Goal: Information Seeking & Learning: Find contact information

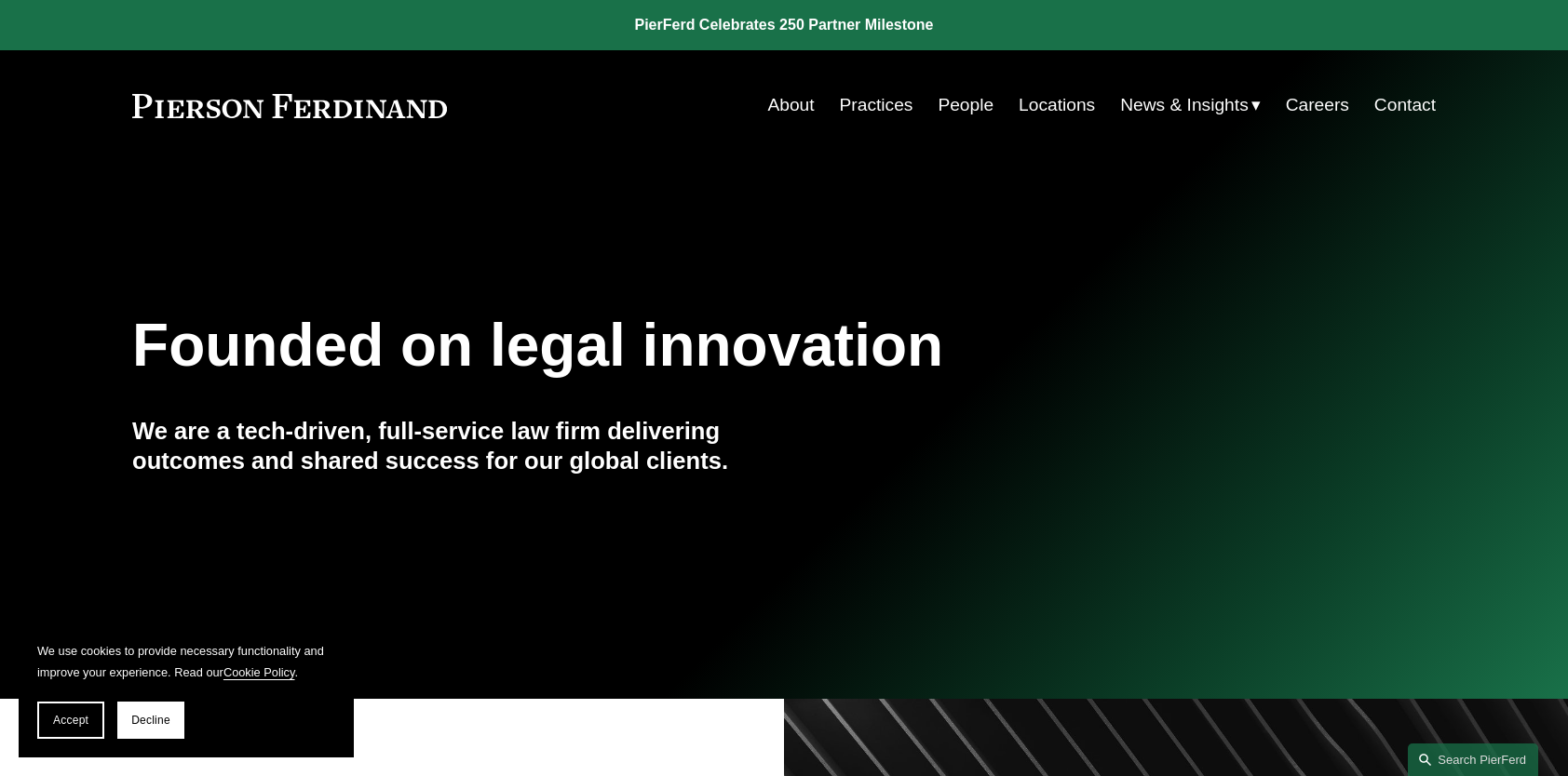
click at [965, 110] on link "People" at bounding box center [965, 105] width 56 height 36
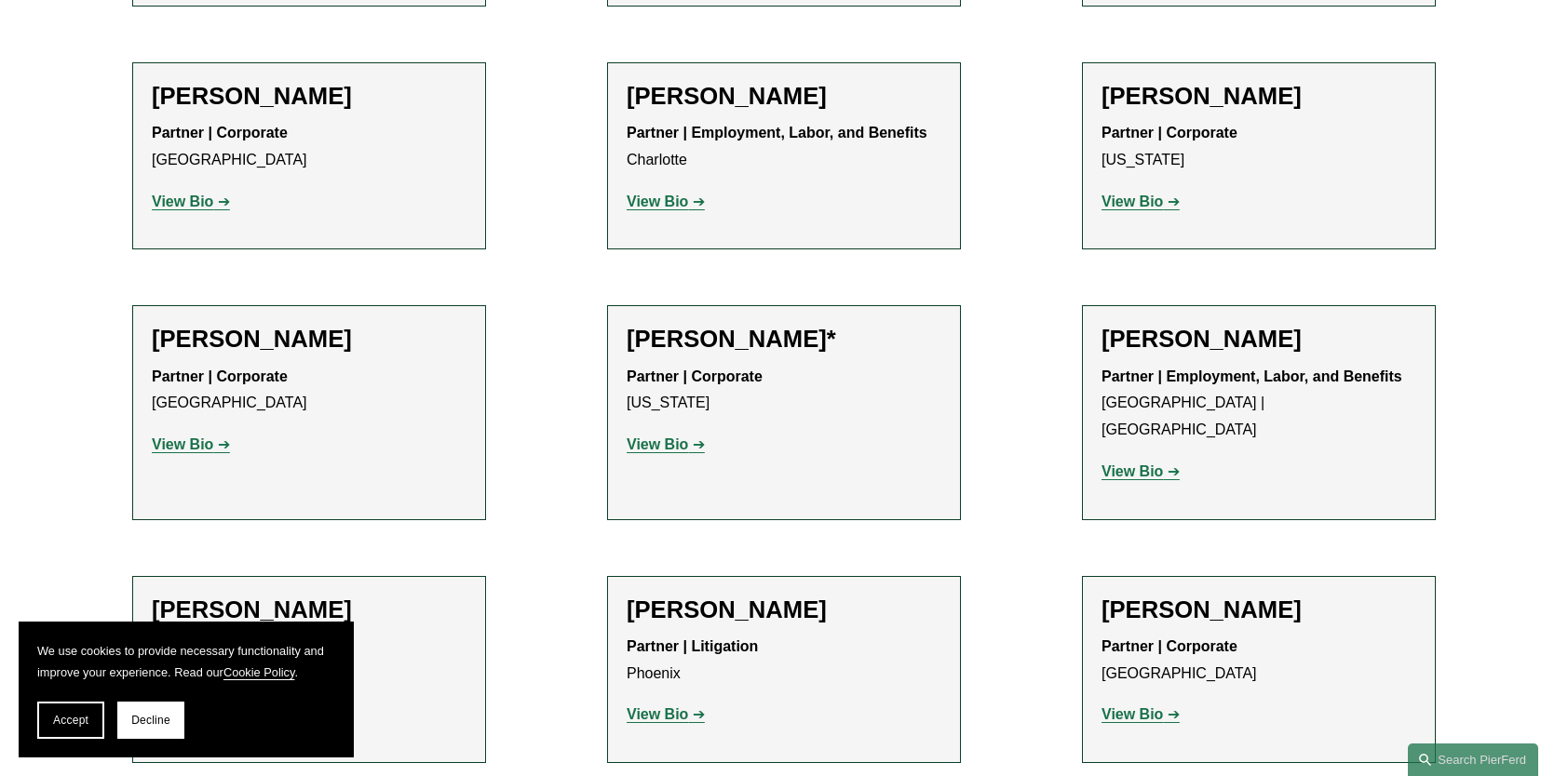
scroll to position [20836, 0]
